Goal: Task Accomplishment & Management: Use online tool/utility

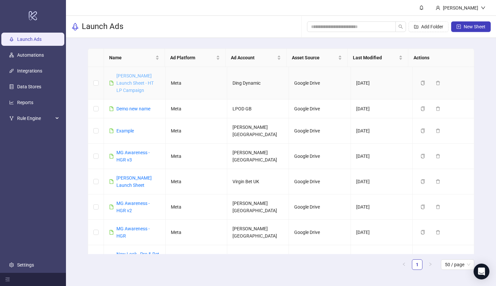
click at [126, 83] on link "[PERSON_NAME] Launch Sheet - HT LP Campaign" at bounding box center [134, 83] width 37 height 20
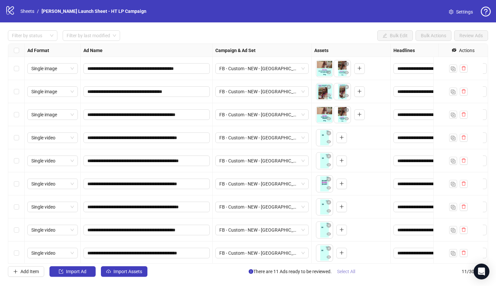
click at [354, 273] on span "Select All" at bounding box center [346, 271] width 18 height 5
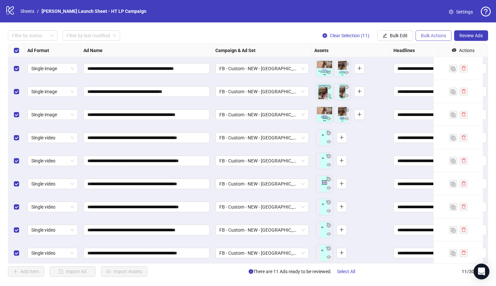
click at [440, 36] on span "Bulk Actions" at bounding box center [433, 35] width 25 height 5
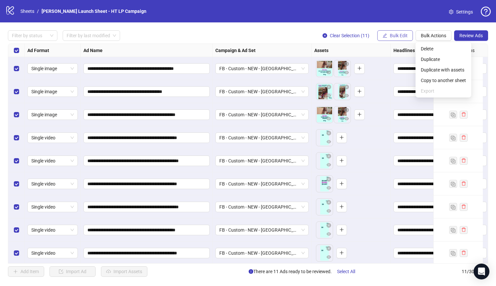
click at [399, 38] on span "Bulk Edit" at bounding box center [399, 35] width 18 height 5
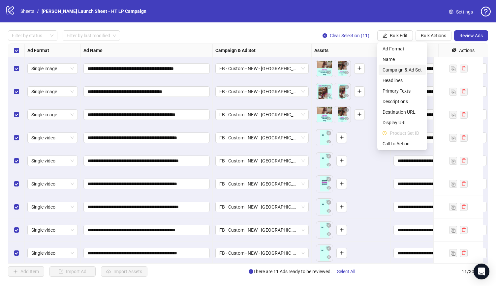
click at [401, 69] on span "Campaign & Ad Set" at bounding box center [402, 69] width 39 height 7
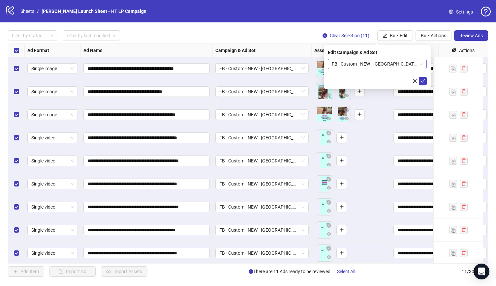
click at [382, 65] on span "FB - Custom - NEW - [GEOGRAPHIC_DATA][GEOGRAPHIC_DATA] - CORR.Corridor - HT - W…" at bounding box center [377, 64] width 91 height 10
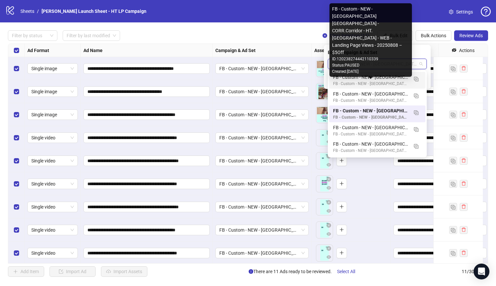
click at [400, 82] on div "FB - Custom - NEW - [GEOGRAPHIC_DATA][GEOGRAPHIC_DATA] - CORR.Corridor - HT.[GE…" at bounding box center [370, 84] width 75 height 6
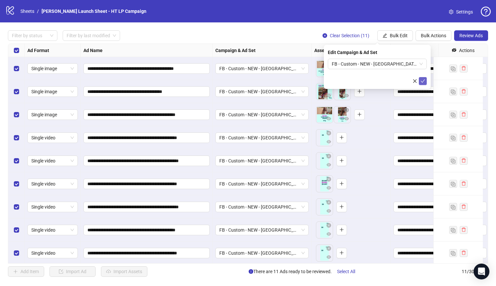
click at [423, 81] on icon "check" at bounding box center [423, 81] width 5 height 5
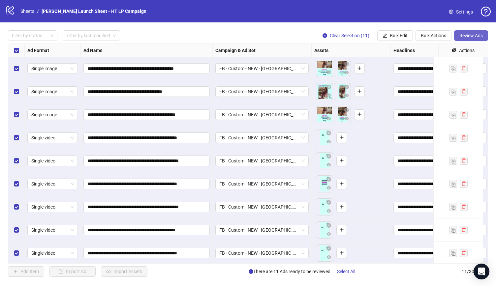
click at [478, 36] on span "Review Ads" at bounding box center [471, 35] width 23 height 5
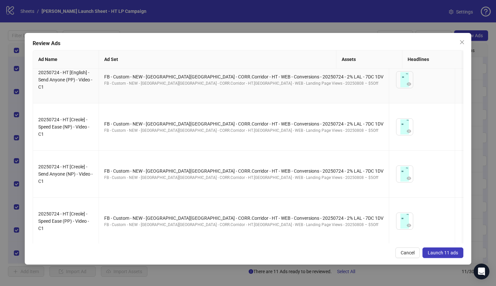
scroll to position [347, 0]
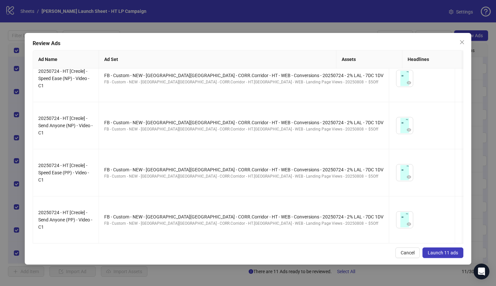
click at [447, 254] on span "Launch 11 ads" at bounding box center [443, 252] width 30 height 5
